Goal: Check status: Check status

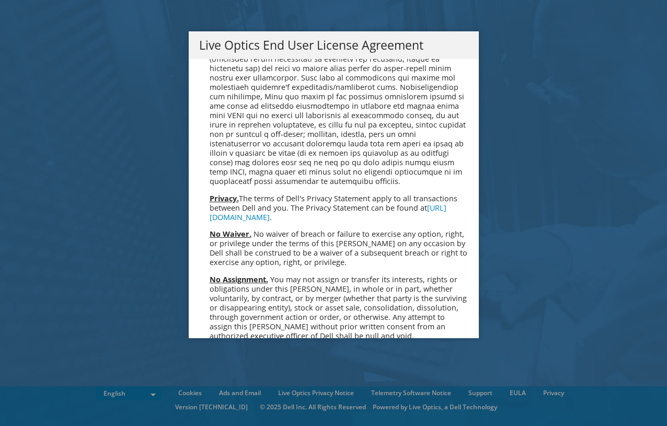
scroll to position [3955, 0]
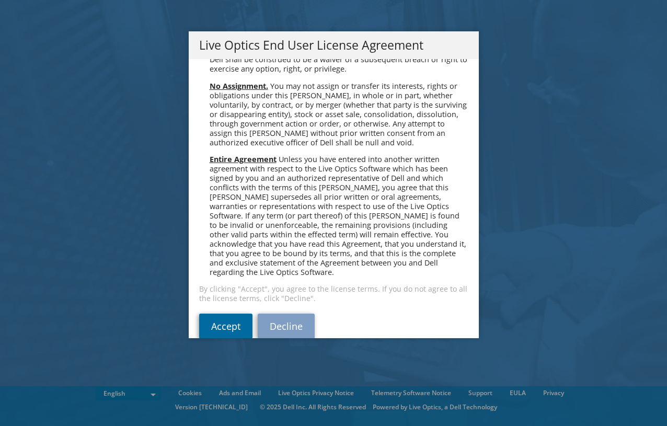
click at [227, 314] on link "Accept" at bounding box center [225, 326] width 53 height 25
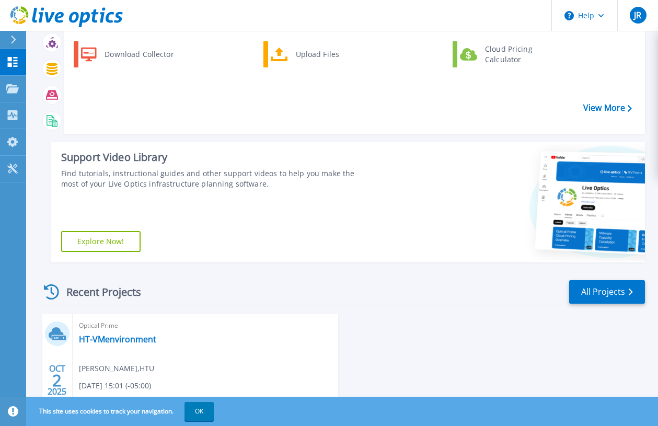
scroll to position [137, 0]
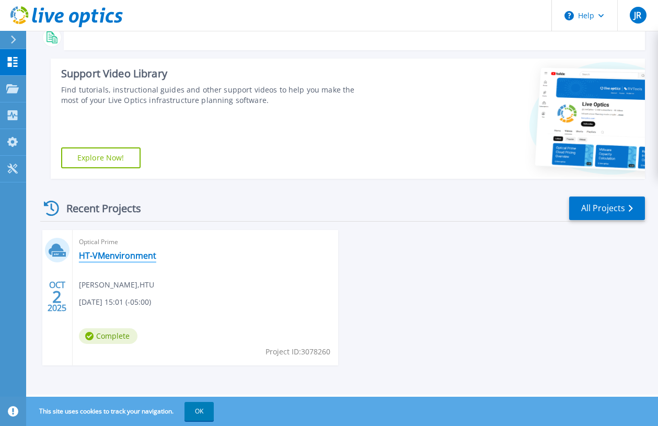
click at [121, 255] on link "HT-VMenvironment" at bounding box center [117, 255] width 77 height 10
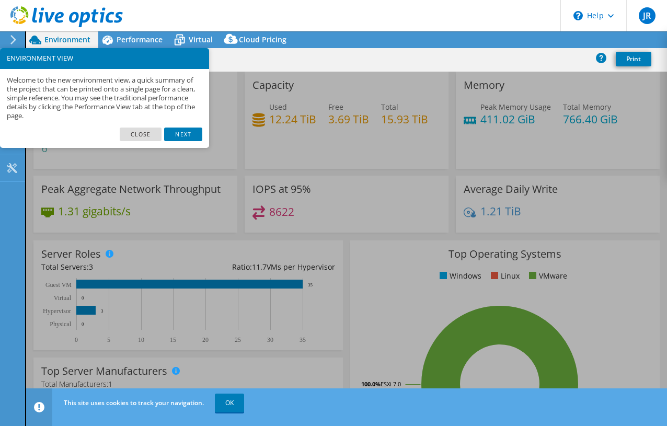
select select "USD"
click at [144, 132] on link "Close" at bounding box center [141, 135] width 42 height 14
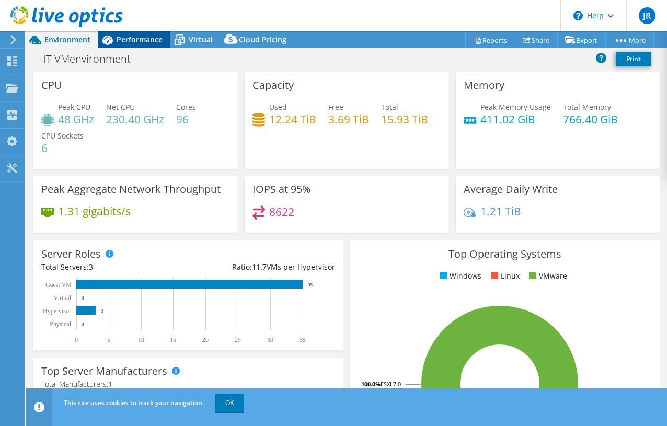
click at [142, 37] on span "Performance" at bounding box center [140, 40] width 46 height 10
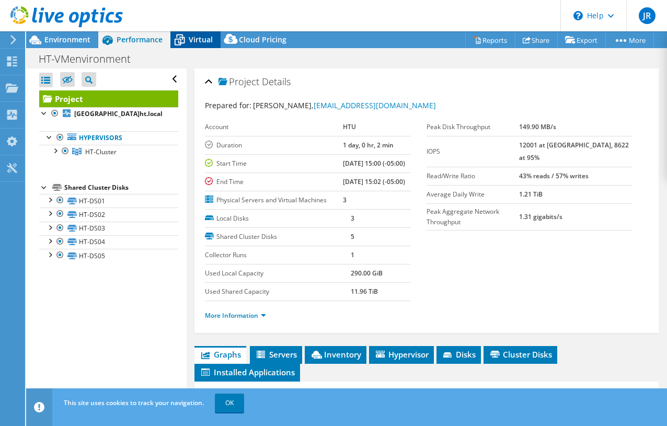
click at [189, 42] on span "Virtual" at bounding box center [201, 40] width 24 height 10
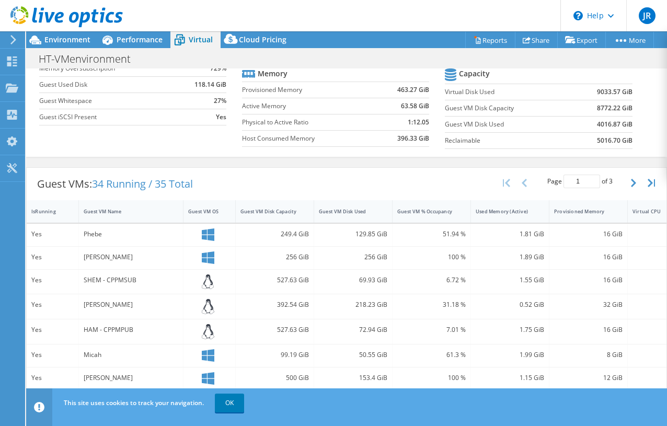
scroll to position [160, 0]
